Goal: Task Accomplishment & Management: Manage account settings

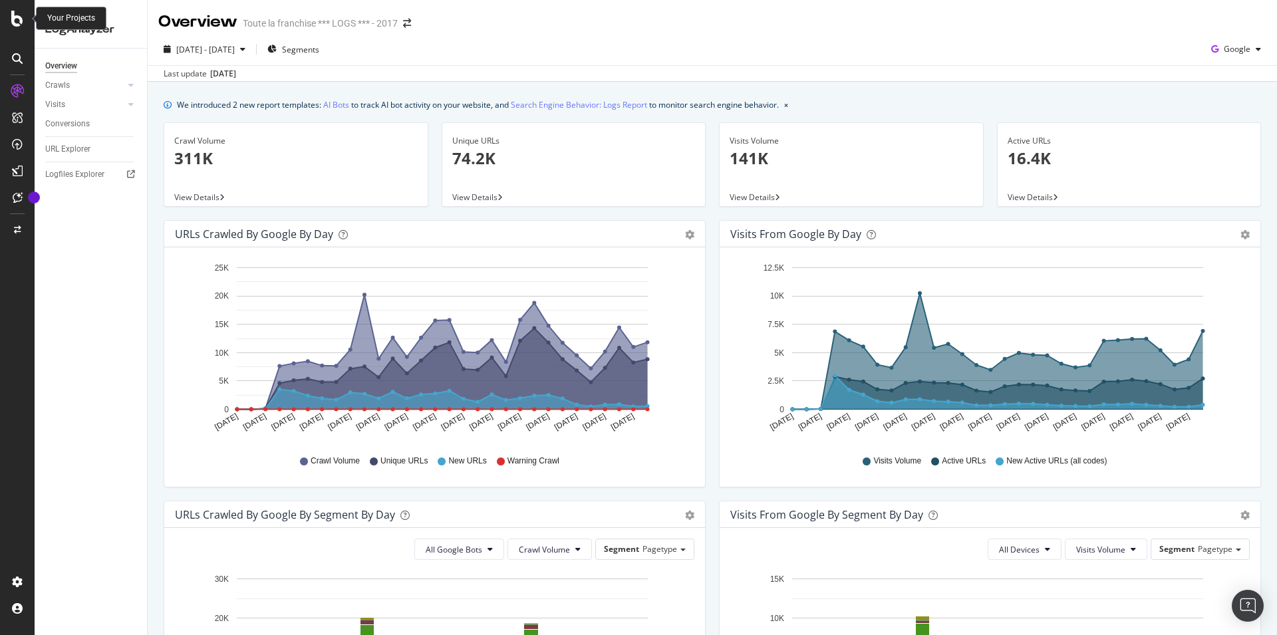
click at [15, 25] on icon at bounding box center [17, 19] width 12 height 16
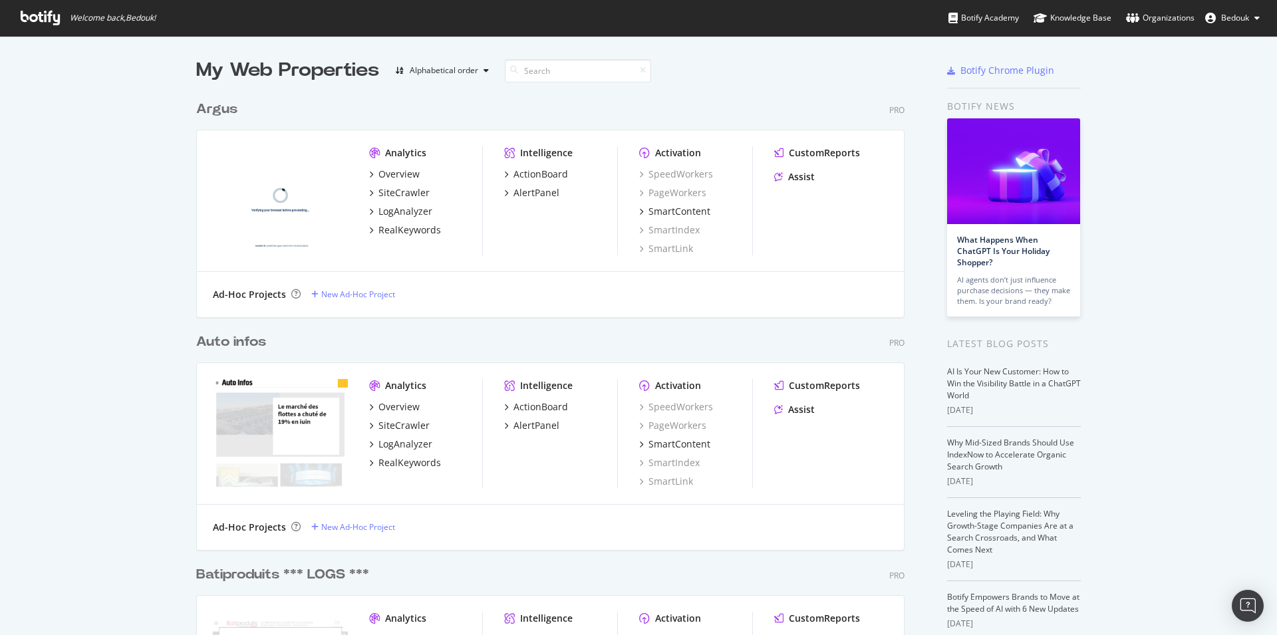
scroll to position [624, 1255]
click at [1241, 22] on span "Bedouk" at bounding box center [1235, 17] width 28 height 11
click at [1198, 222] on span "Log Out" at bounding box center [1193, 223] width 29 height 11
